Goal: Book appointment/travel/reservation

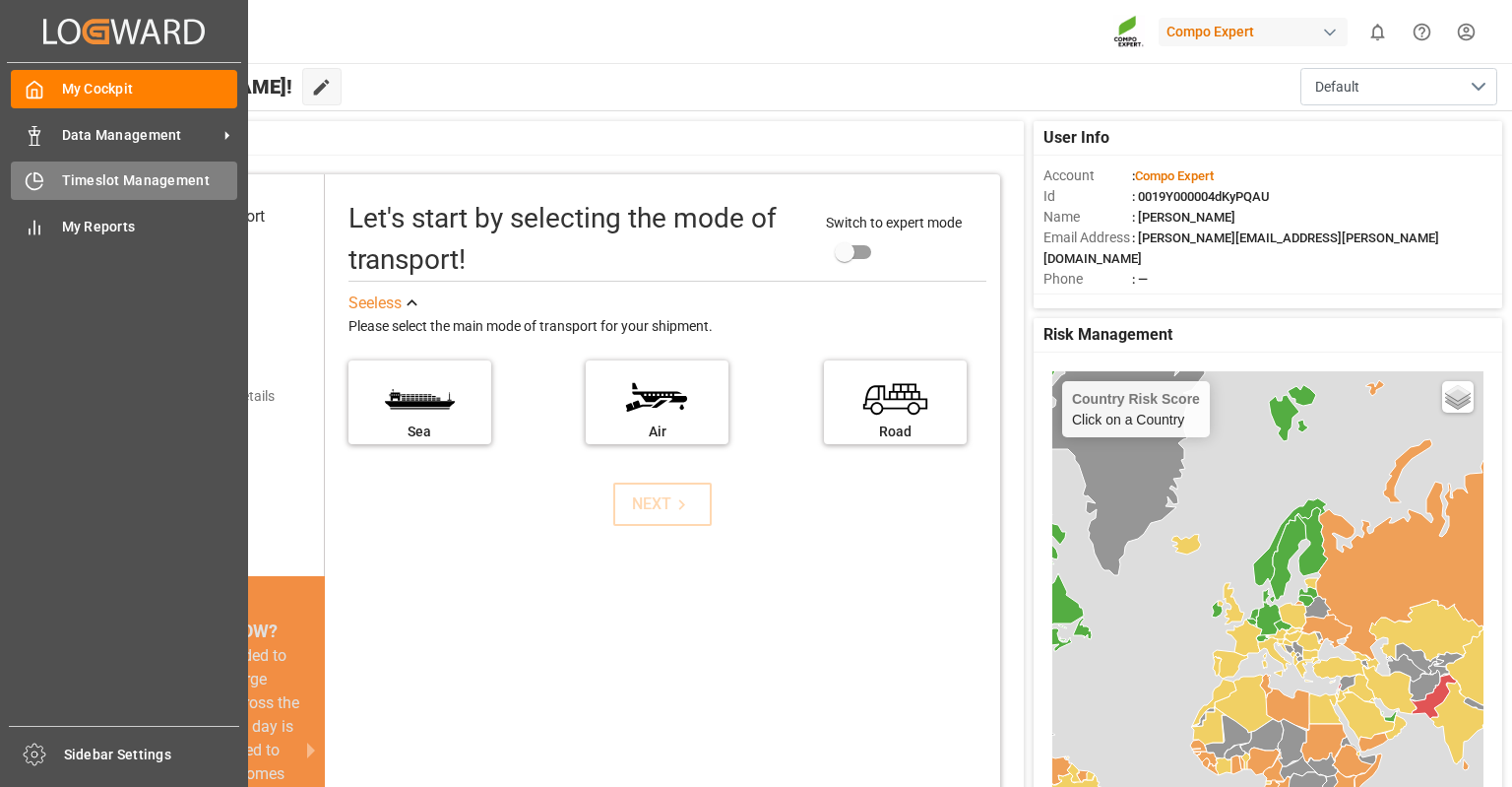
click at [50, 176] on div "Timeslot Management Timeslot Management" at bounding box center [124, 180] width 227 height 38
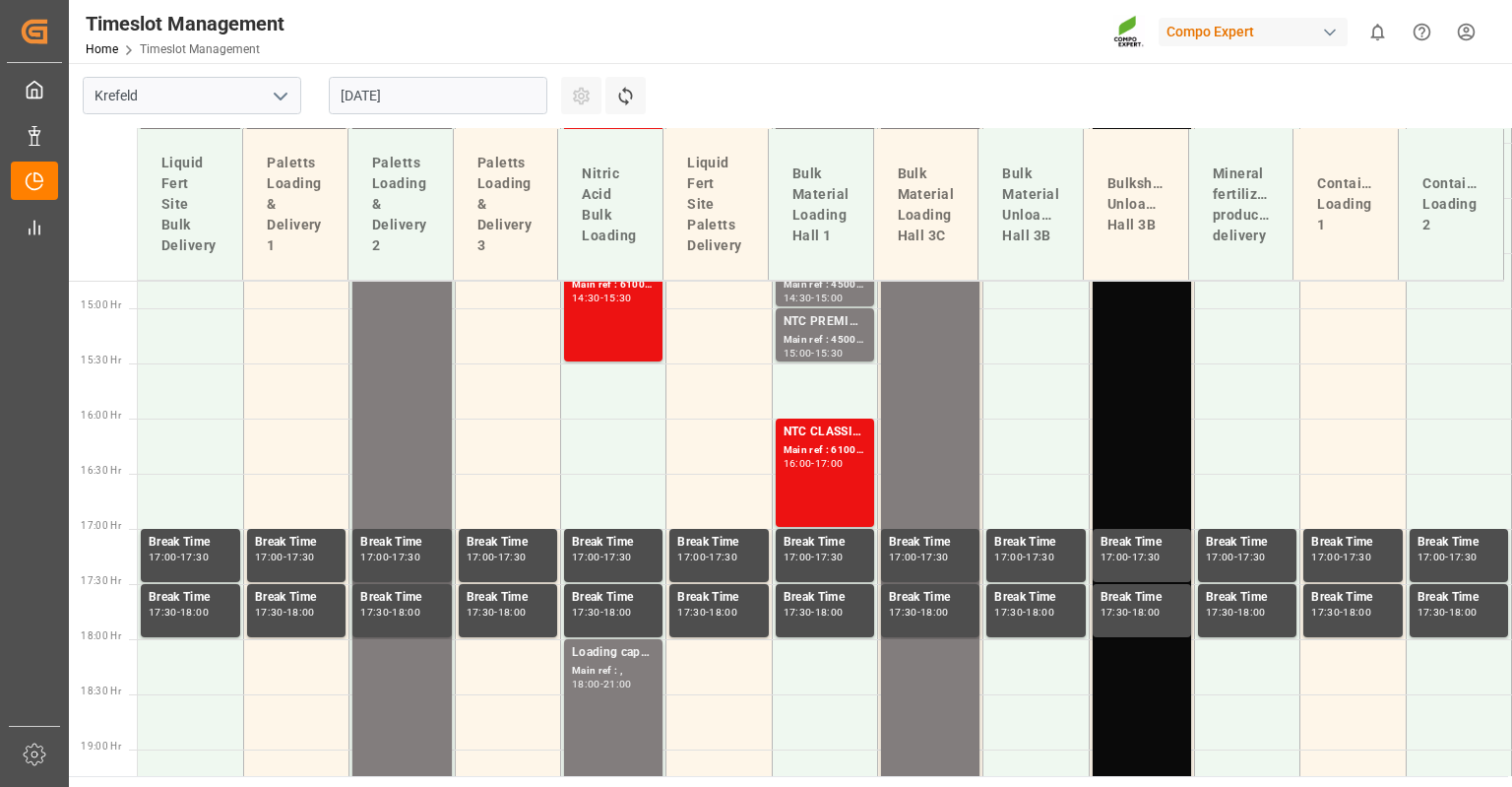
scroll to position [1725, 0]
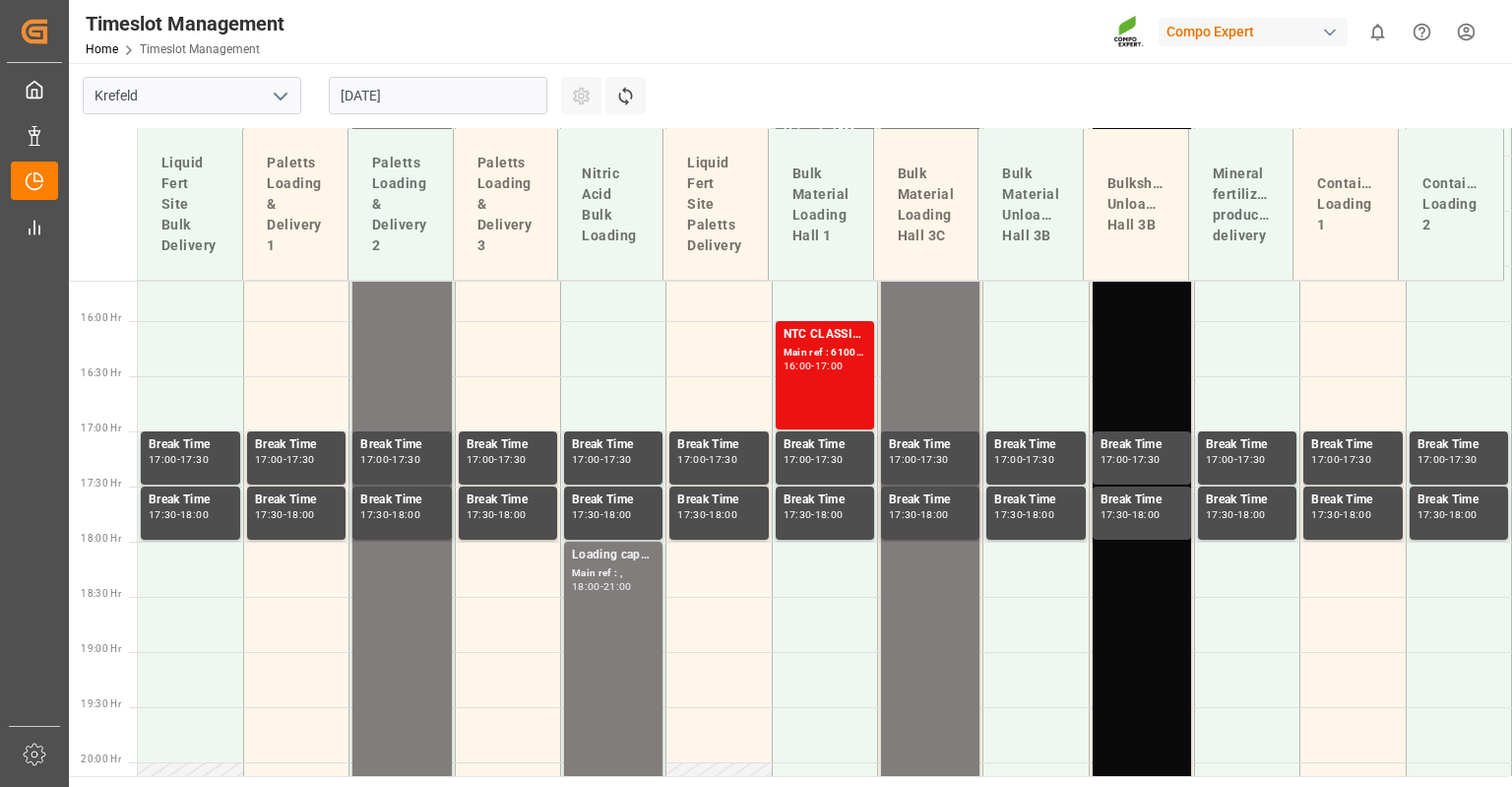
click at [386, 90] on input "[DATE]" at bounding box center [439, 96] width 219 height 37
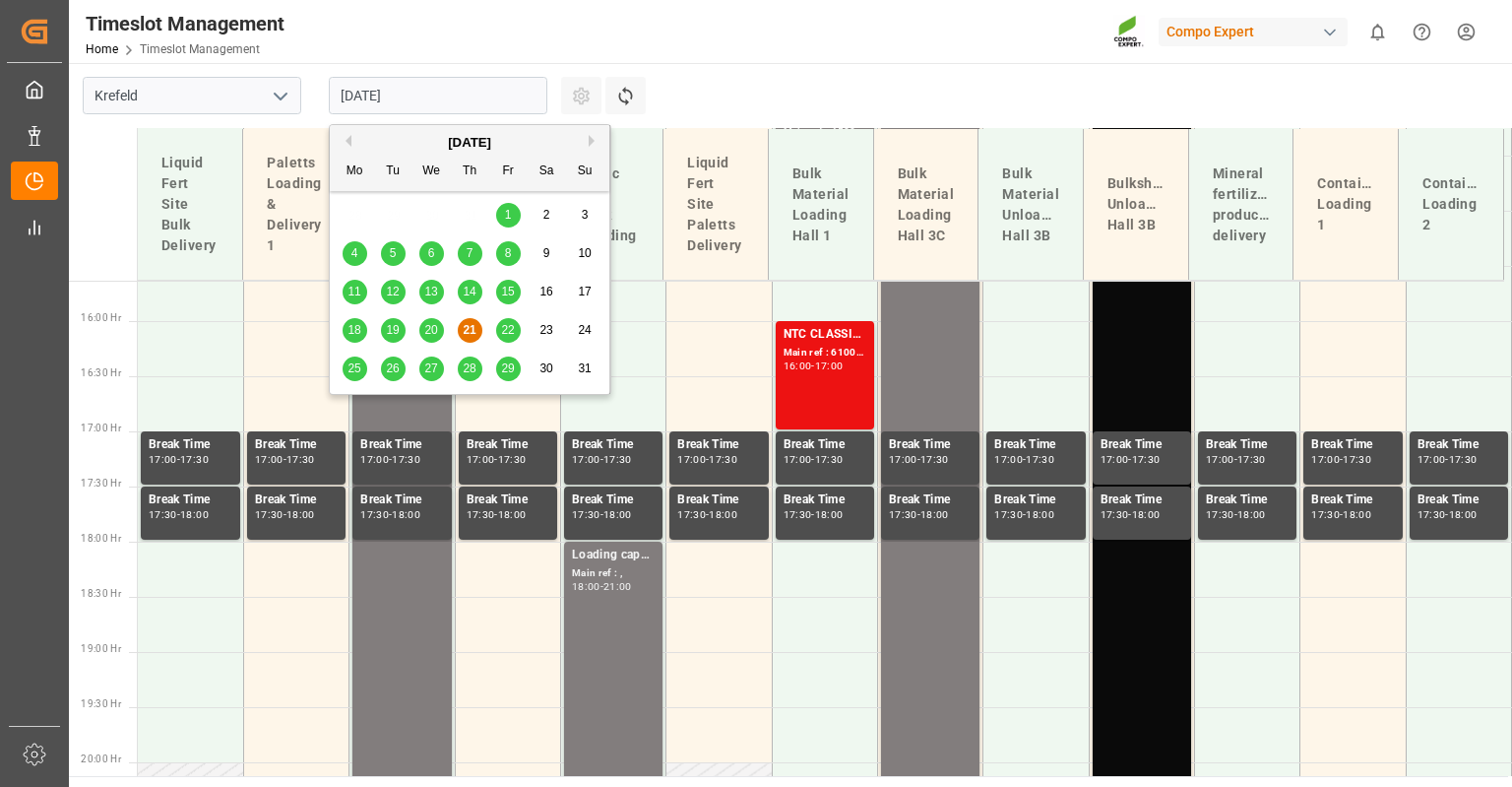
click at [512, 328] on span "22" at bounding box center [507, 330] width 13 height 14
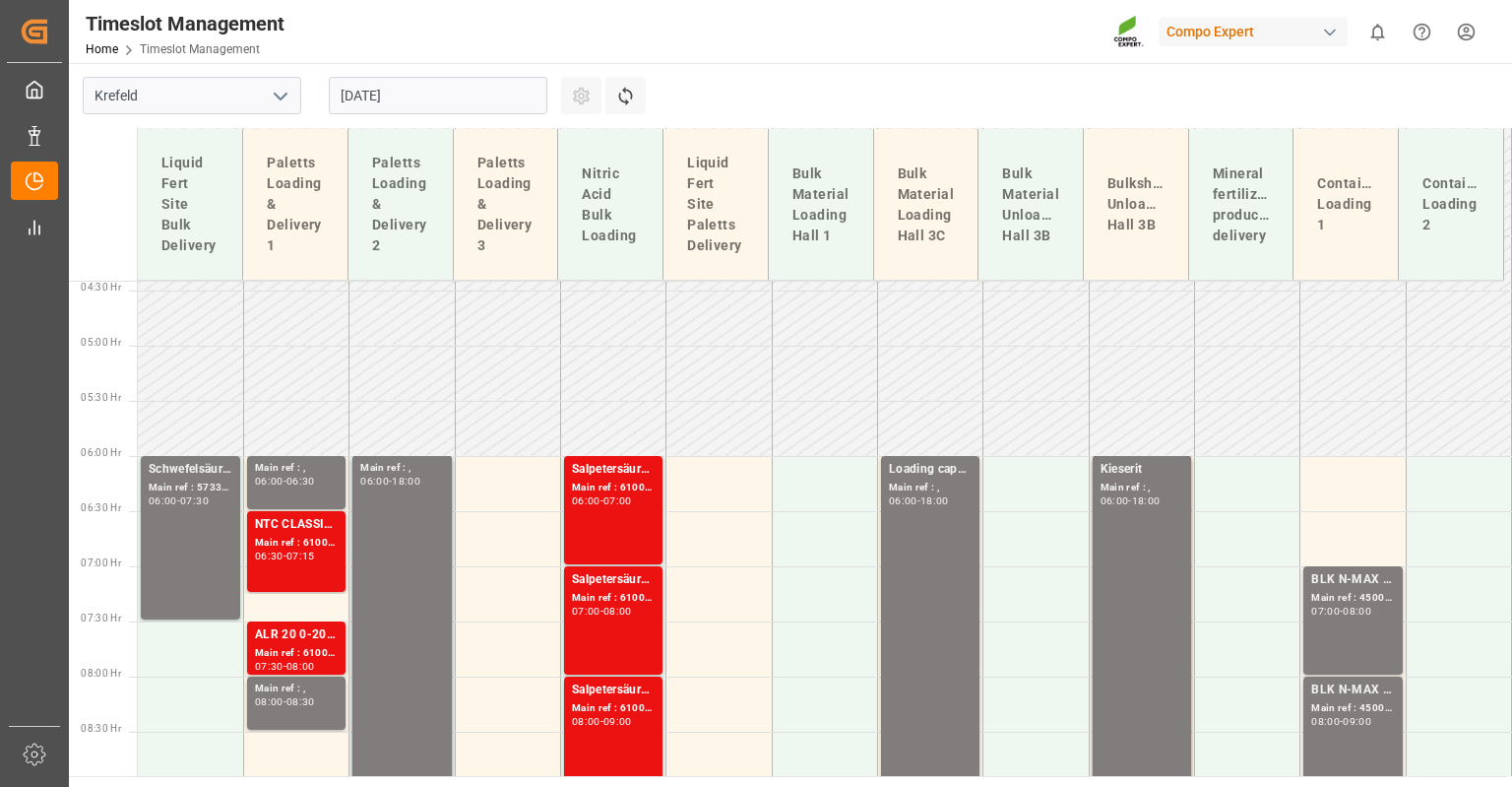
scroll to position [444, 0]
